Goal: Navigation & Orientation: Go to known website

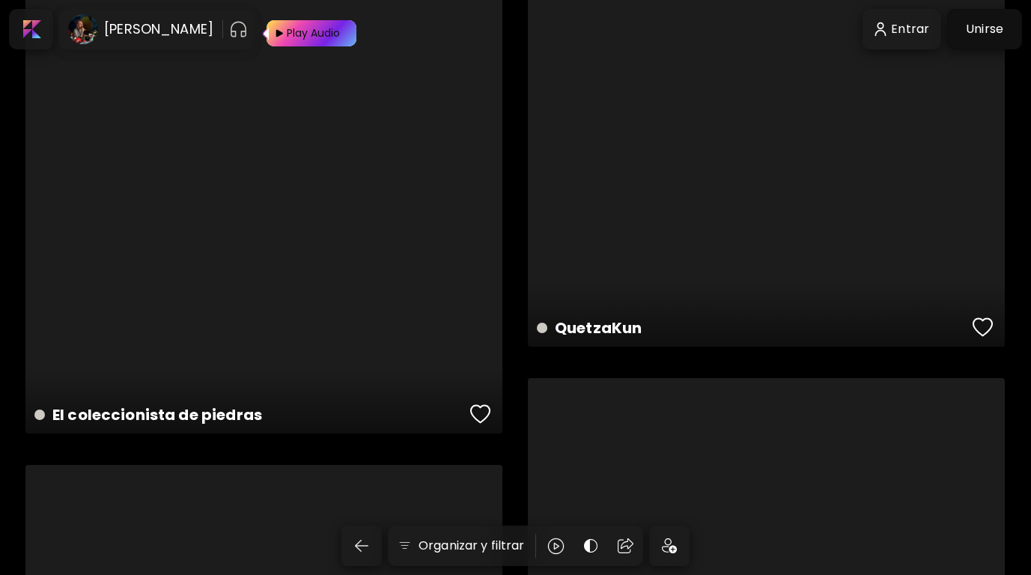
scroll to position [8112, 0]
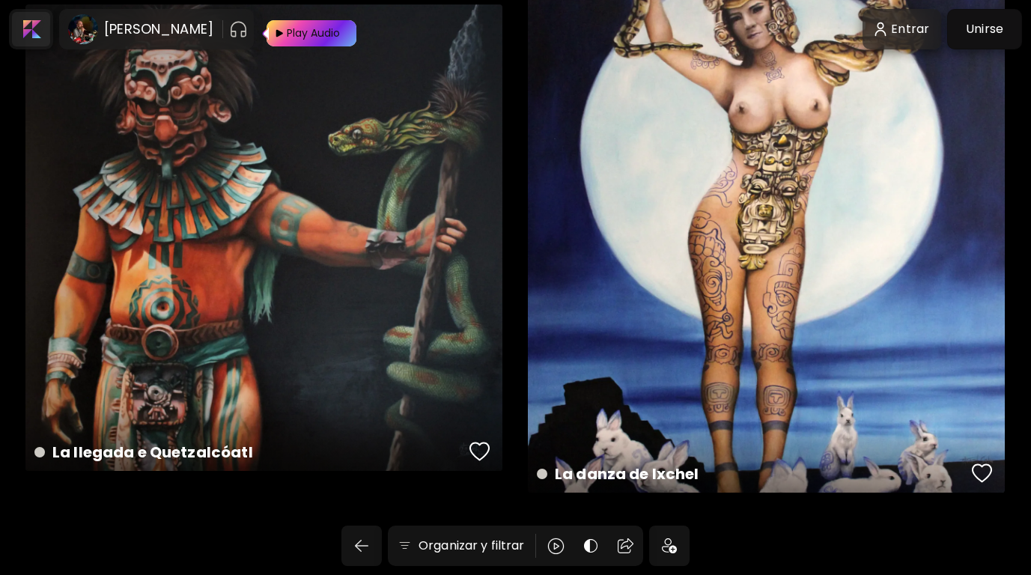
click at [38, 31] on div at bounding box center [31, 29] width 38 height 34
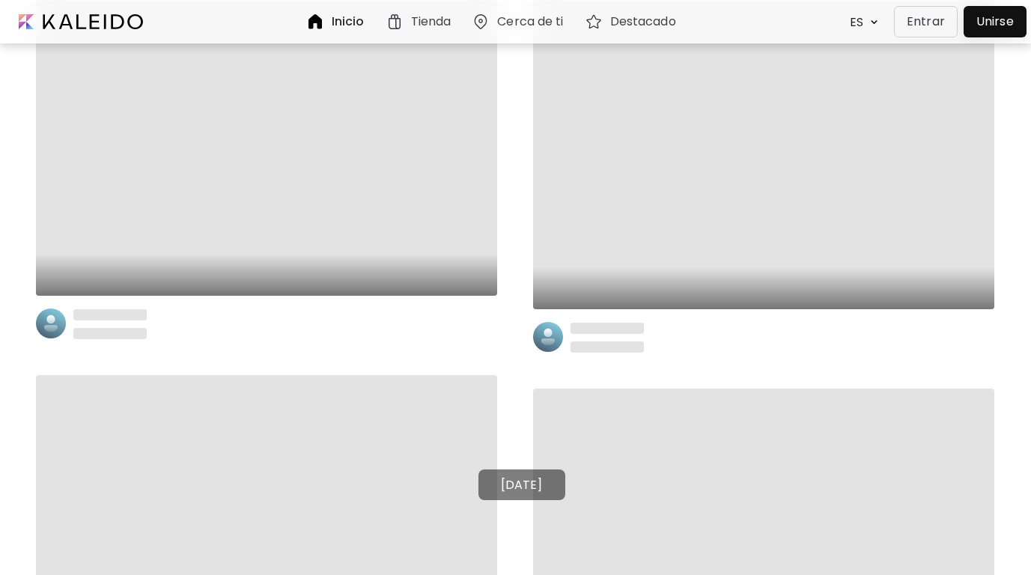
scroll to position [11783, 0]
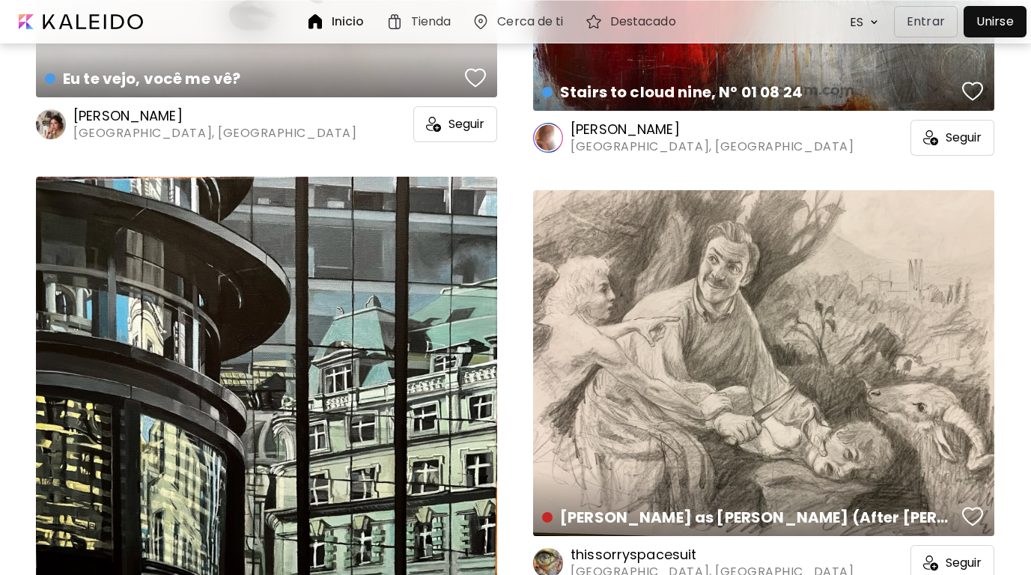
click at [873, 22] on img at bounding box center [875, 22] width 16 height 14
click at [937, 26] on p "Entrar" at bounding box center [926, 22] width 38 height 18
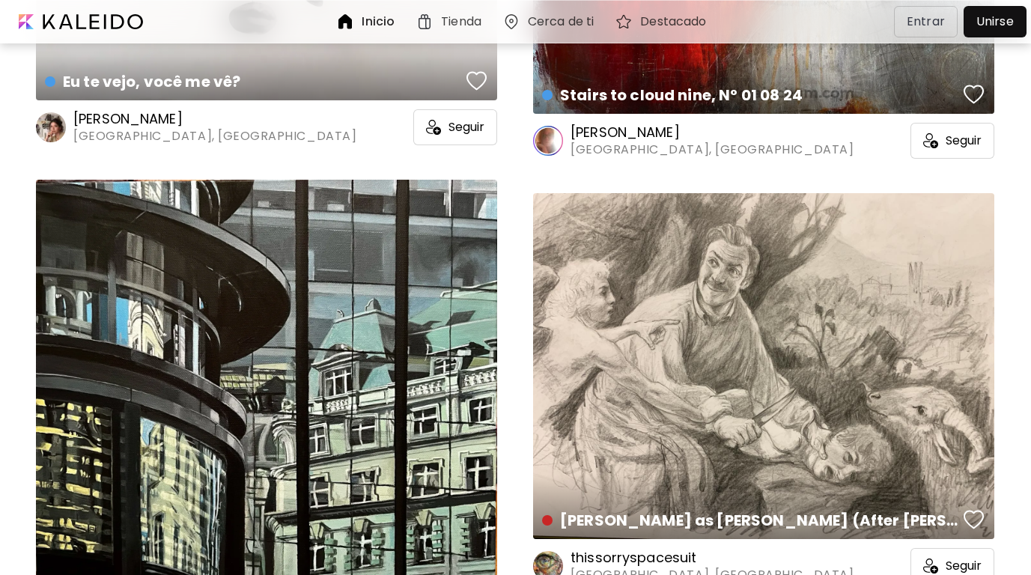
scroll to position [11781, 0]
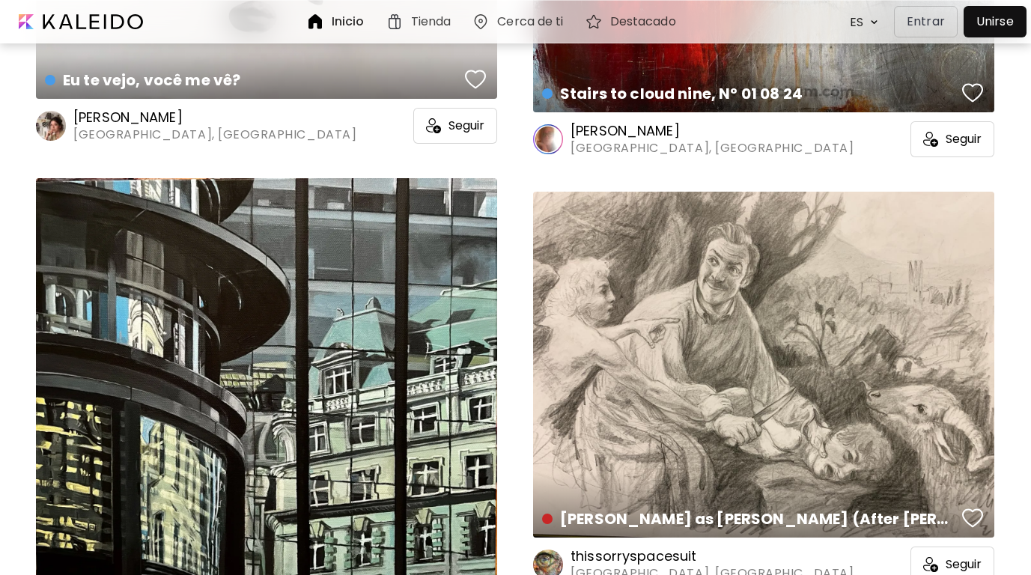
click at [639, 10] on div "Destacado" at bounding box center [634, 22] width 112 height 36
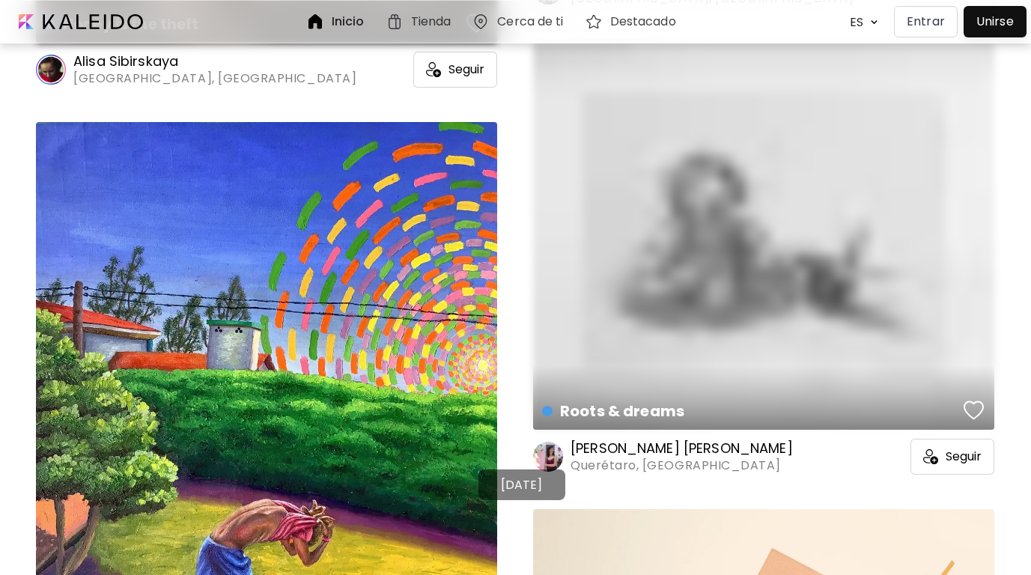
scroll to position [10291, 0]
